Goal: Information Seeking & Learning: Understand process/instructions

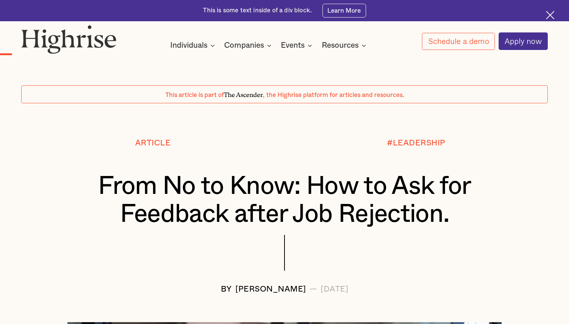
scroll to position [538, 0]
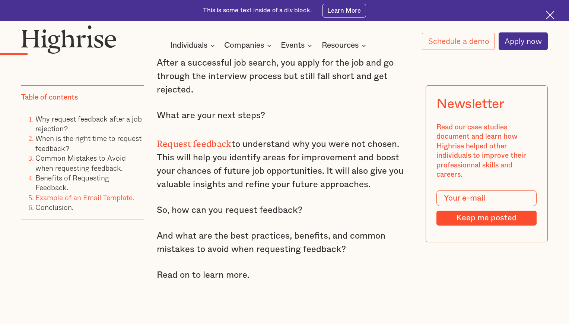
click at [87, 192] on link "Example of an Email Template." at bounding box center [84, 197] width 99 height 11
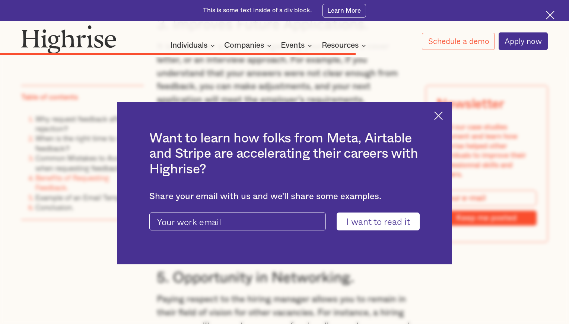
click at [450, 117] on div "Want to learn how folks from Meta, Airtable and Stripe are accelerating their c…" at bounding box center [284, 183] width 335 height 162
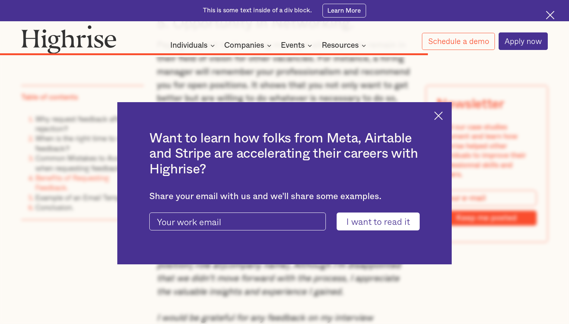
click at [439, 114] on img at bounding box center [438, 115] width 9 height 9
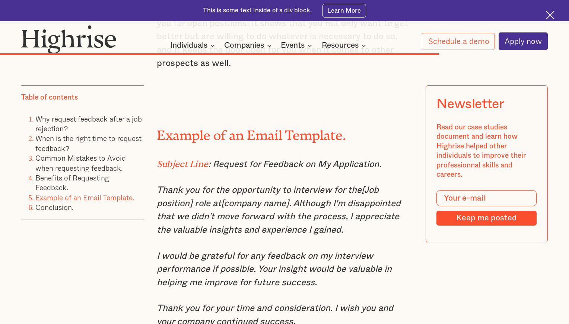
scroll to position [3896, 0]
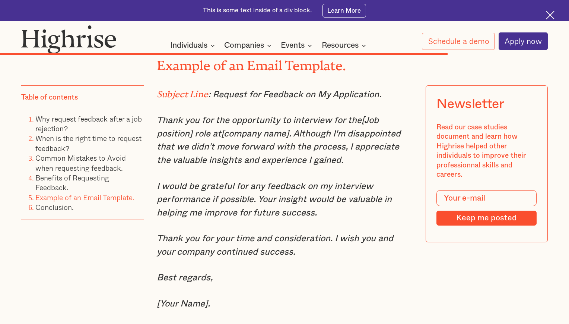
click at [215, 180] on p "I would be grateful for any feedback on my interview performance if possible. Y…" at bounding box center [285, 200] width 256 height 40
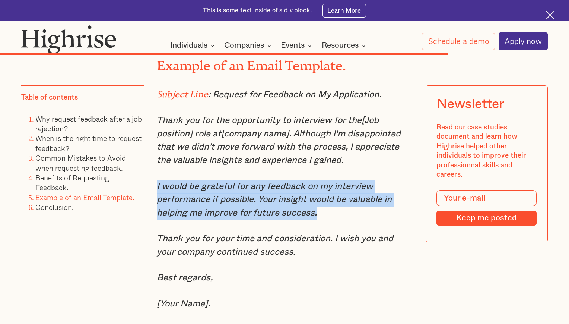
click at [215, 180] on p "I would be grateful for any feedback on my interview performance if possible. Y…" at bounding box center [285, 200] width 256 height 40
copy em "I would be grateful for any feedback on my interview performance if possible. Y…"
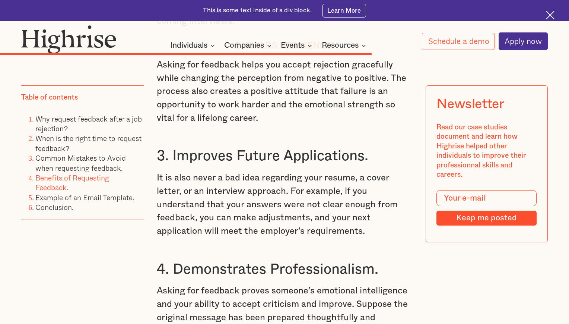
scroll to position [3536, 0]
